Goal: Task Accomplishment & Management: Manage account settings

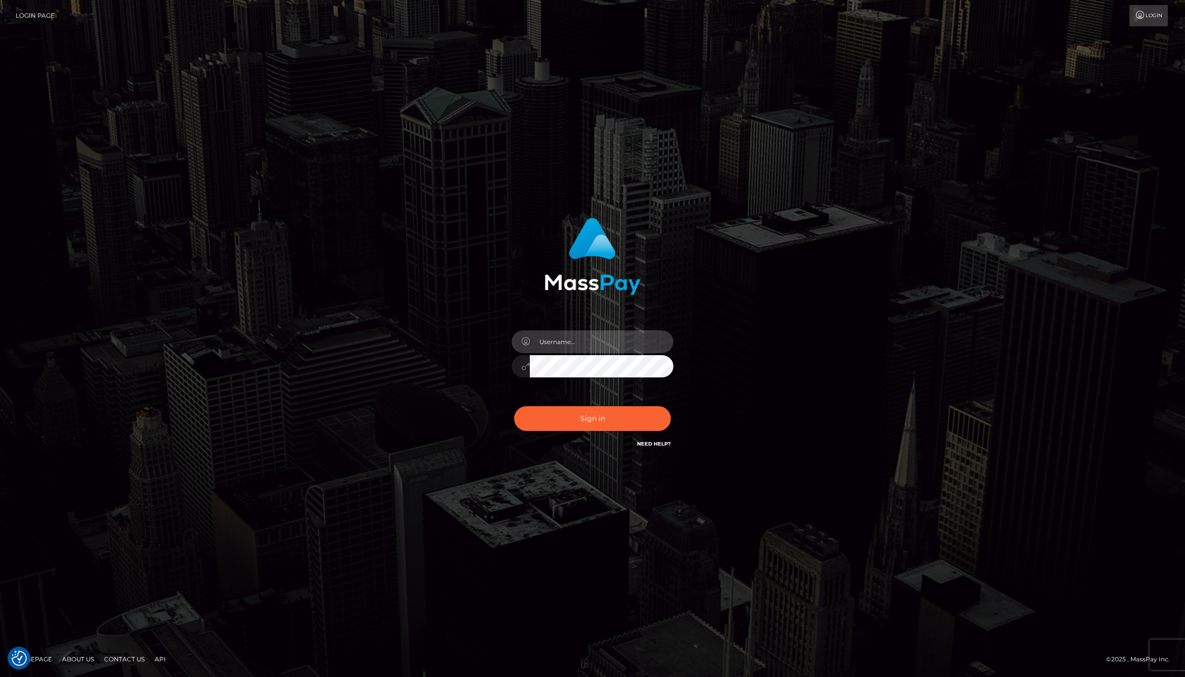
click at [564, 335] on input "text" at bounding box center [602, 342] width 144 height 23
type input "[PERSON_NAME].whop"
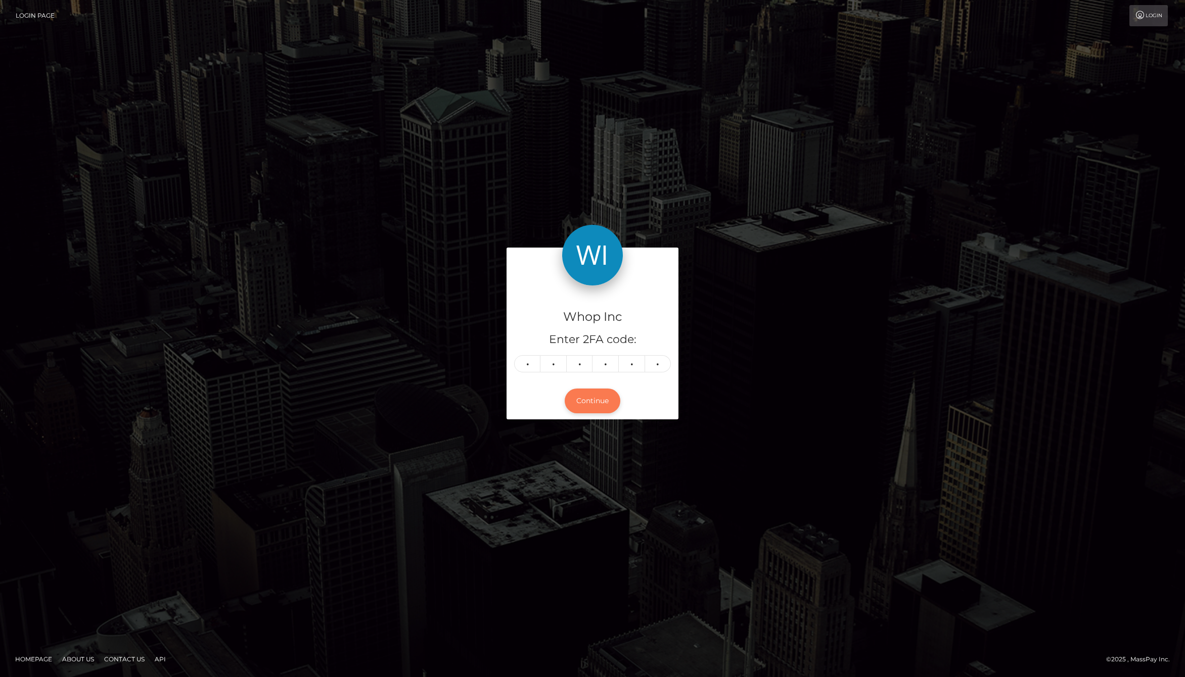
click at [600, 403] on button "Continue" at bounding box center [593, 401] width 56 height 25
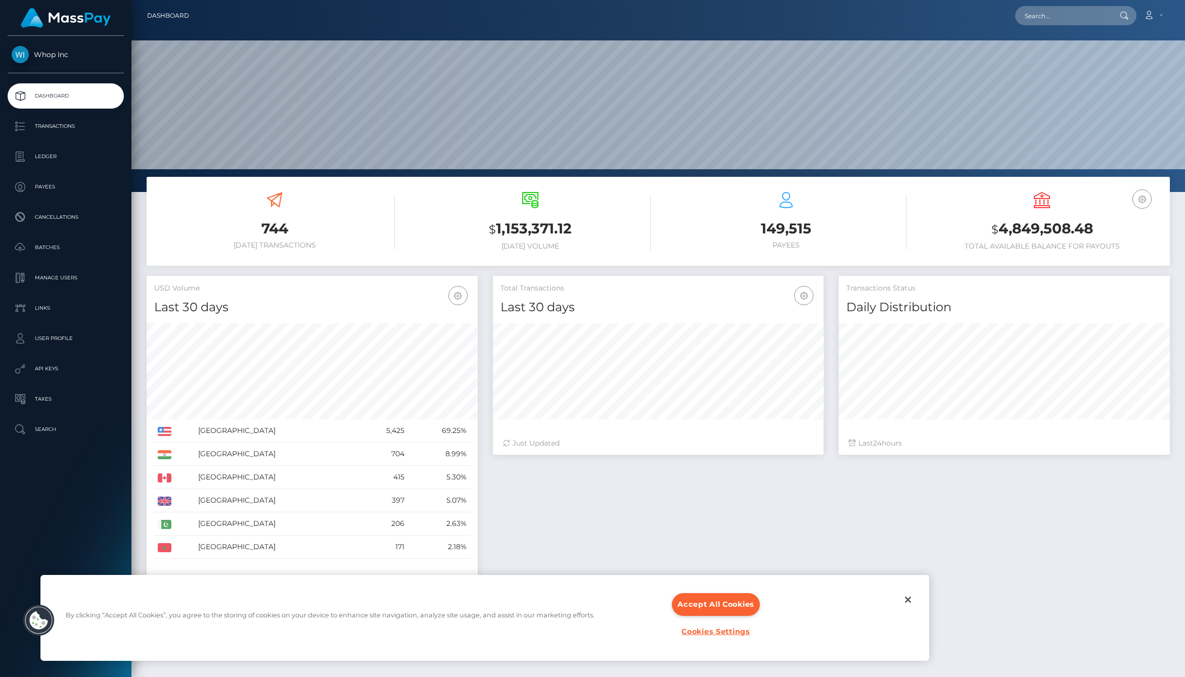
scroll to position [179, 331]
click at [910, 603] on button "Close" at bounding box center [908, 600] width 22 height 22
